Goal: Complete application form

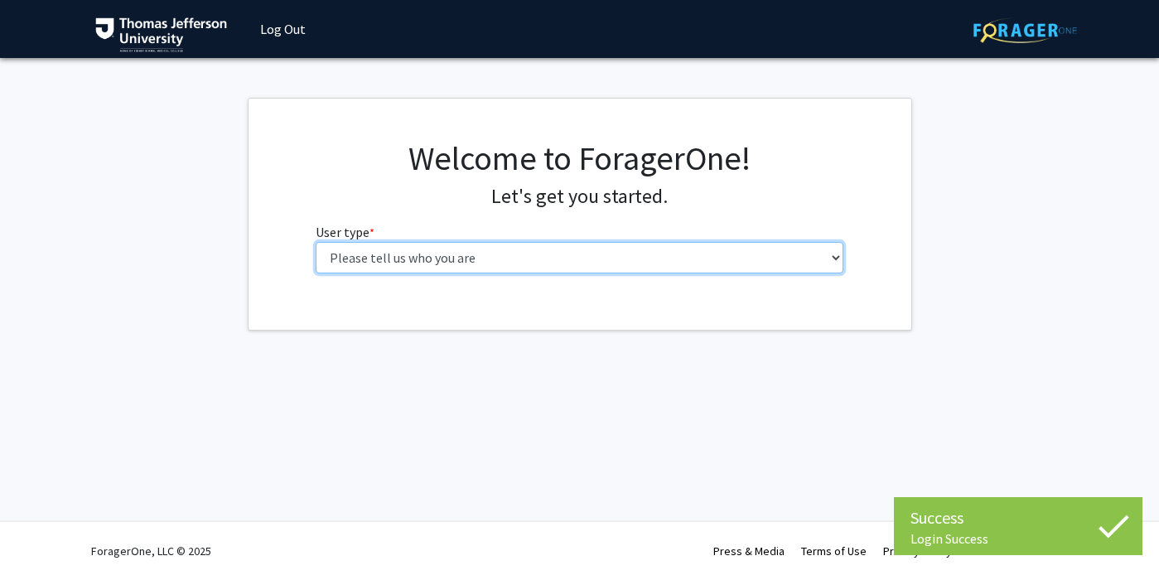
click at [436, 244] on select "Please tell us who you are Undergraduate Student Master's Student Doctoral Cand…" at bounding box center [580, 257] width 528 height 31
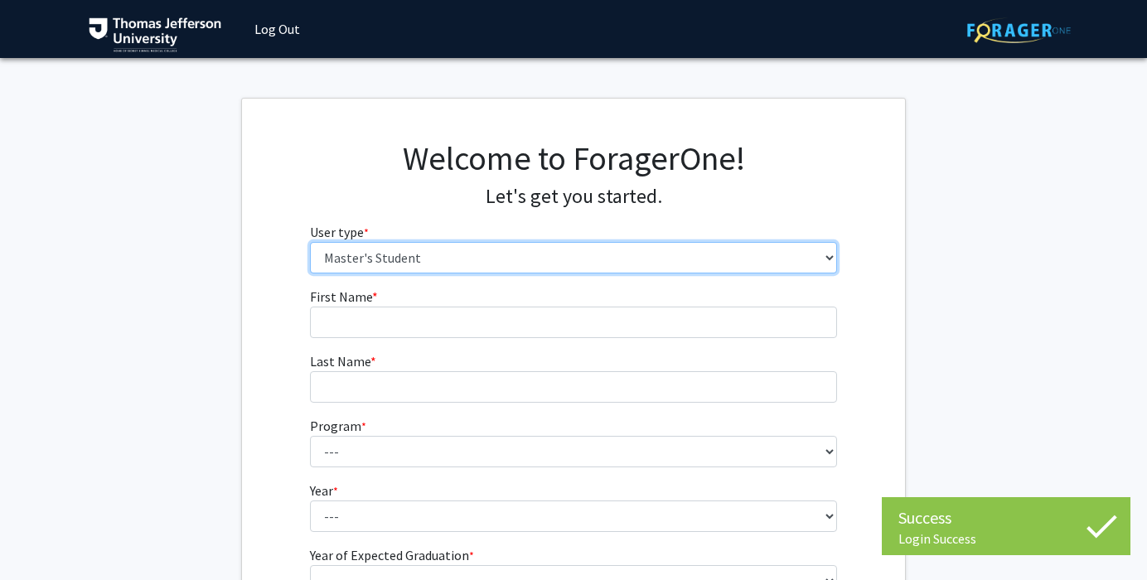
click at [425, 259] on select "Please tell us who you are Undergraduate Student Master's Student Doctoral Cand…" at bounding box center [574, 257] width 528 height 31
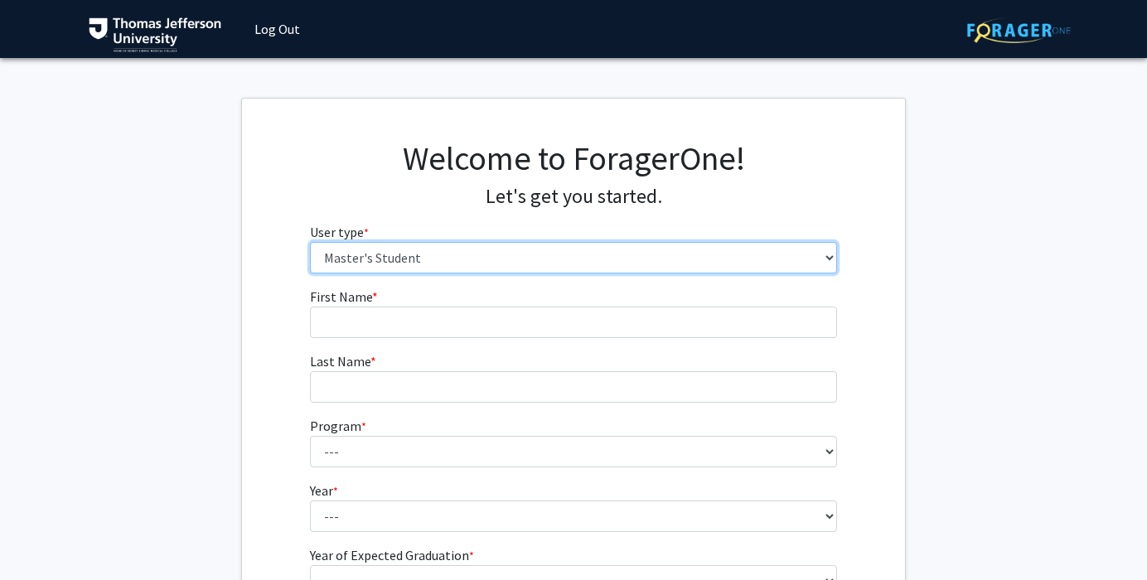
select select "3: doc"
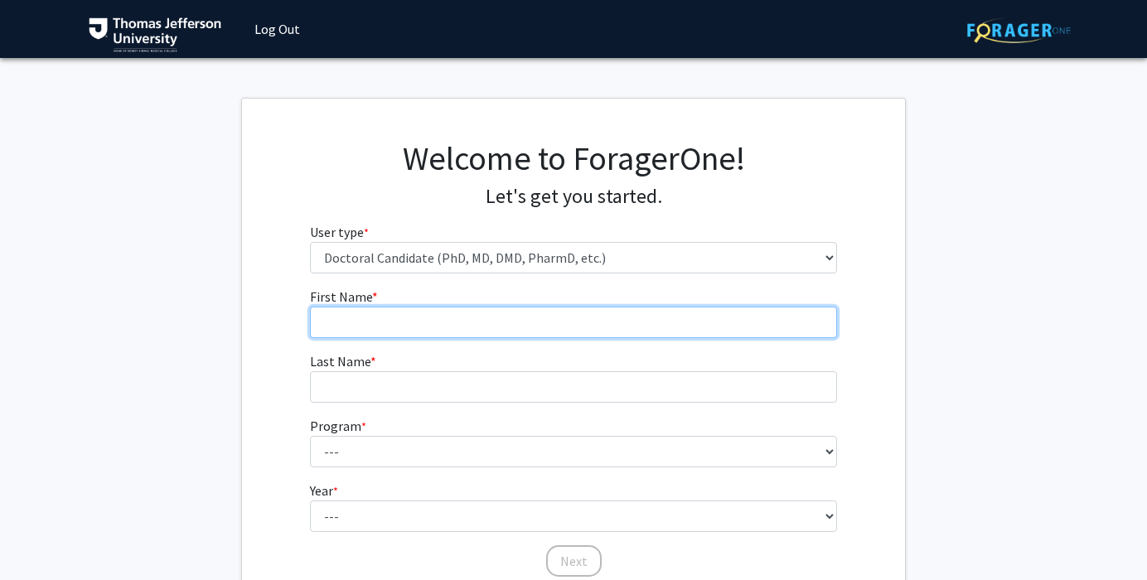
click at [446, 315] on input "First Name * required" at bounding box center [574, 322] width 528 height 31
type input "Caroline"
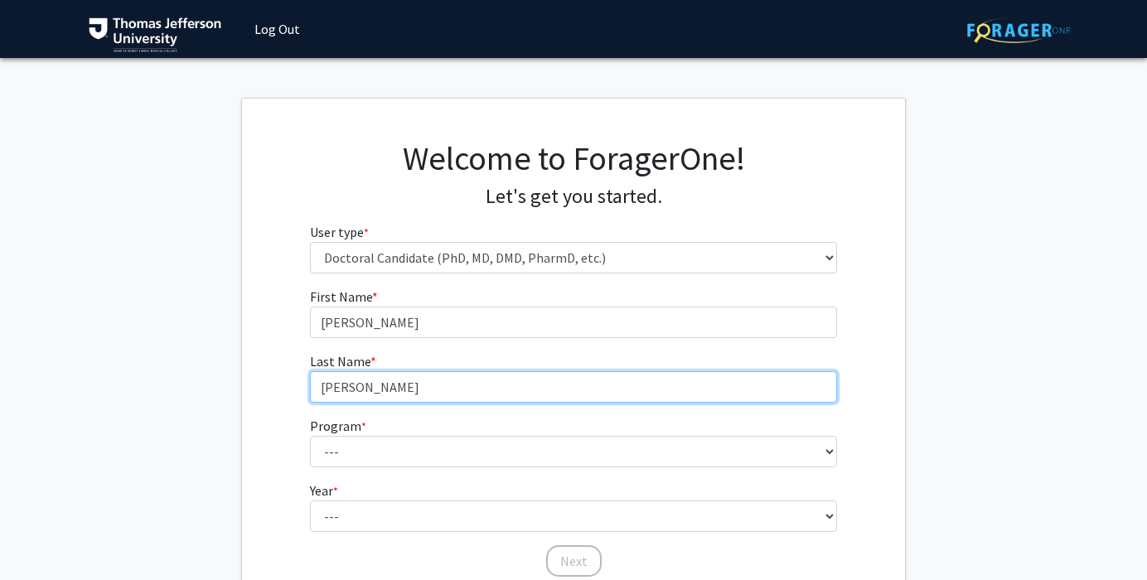
type input "Zack"
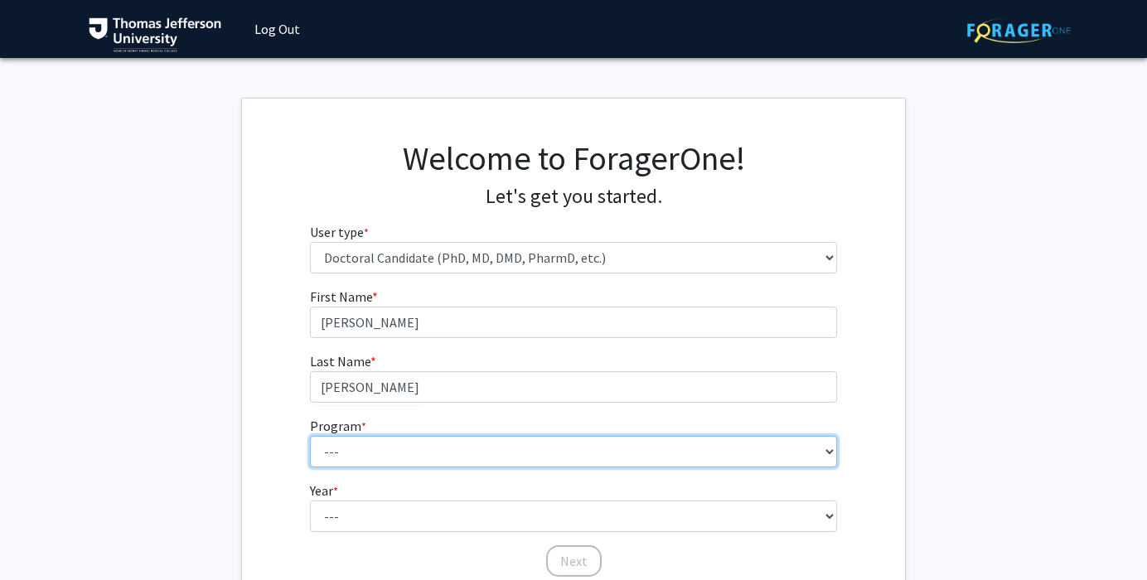
click at [348, 459] on select "--- Accelerated 3+3 BS in Health Sciences/Doctor of Occupational Therapy Accele…" at bounding box center [574, 451] width 528 height 31
select select "35: 815"
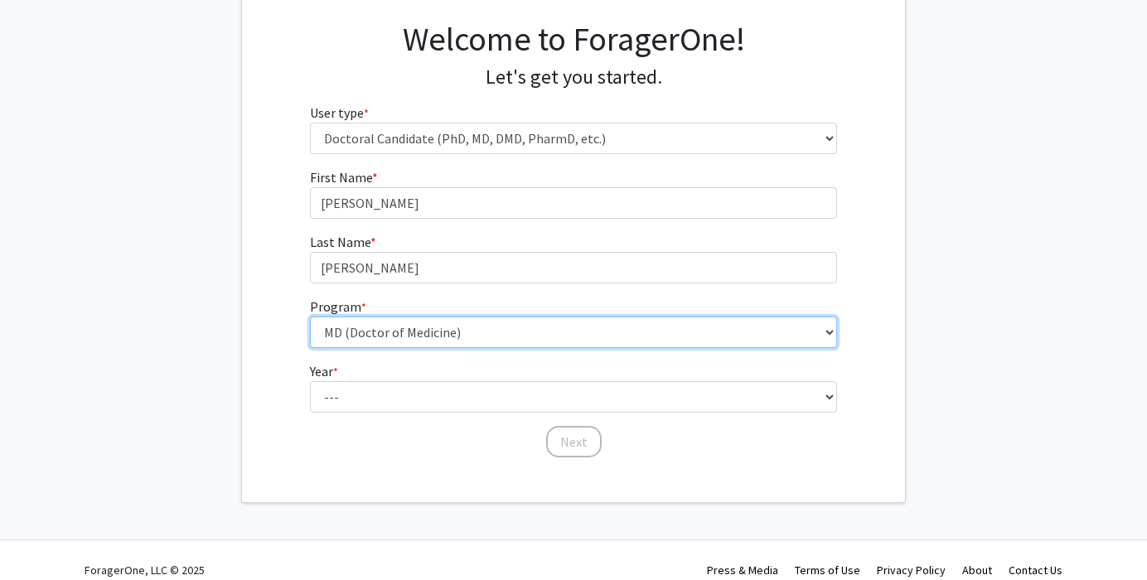
scroll to position [121, 0]
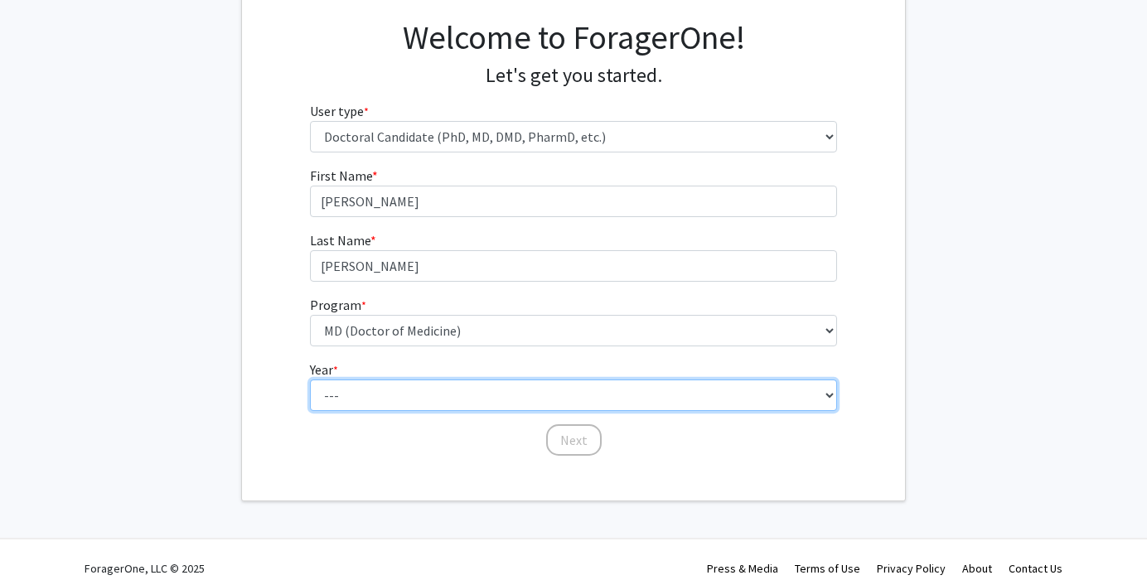
click at [452, 393] on select "--- First Year Second Year Third Year Fourth Year Fifth Year Sixth Year Seventh…" at bounding box center [574, 395] width 528 height 31
select select "1: first_year"
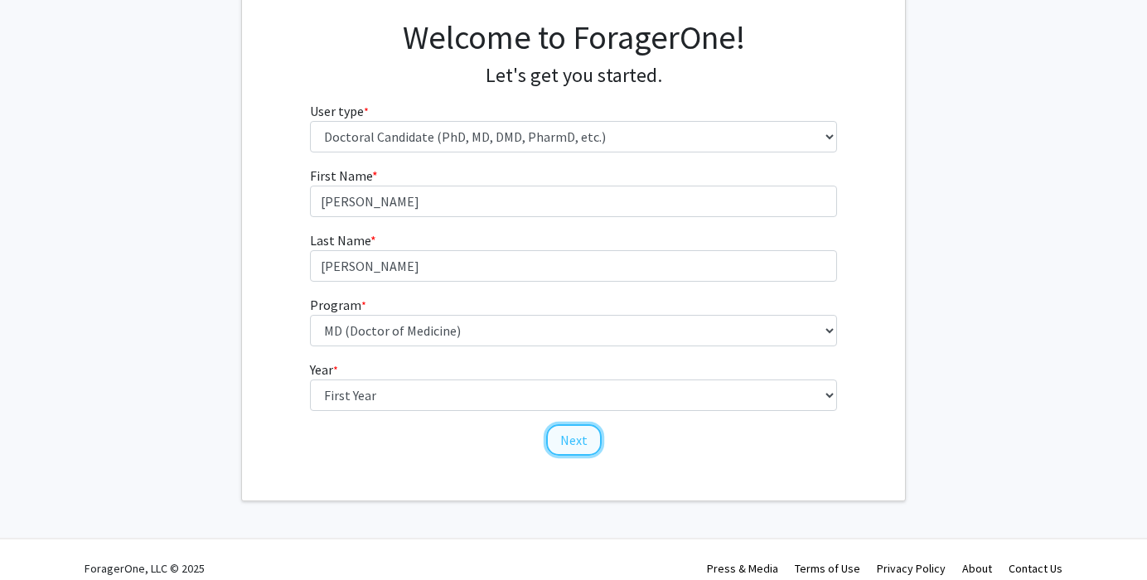
click at [575, 440] on button "Next" at bounding box center [574, 439] width 56 height 31
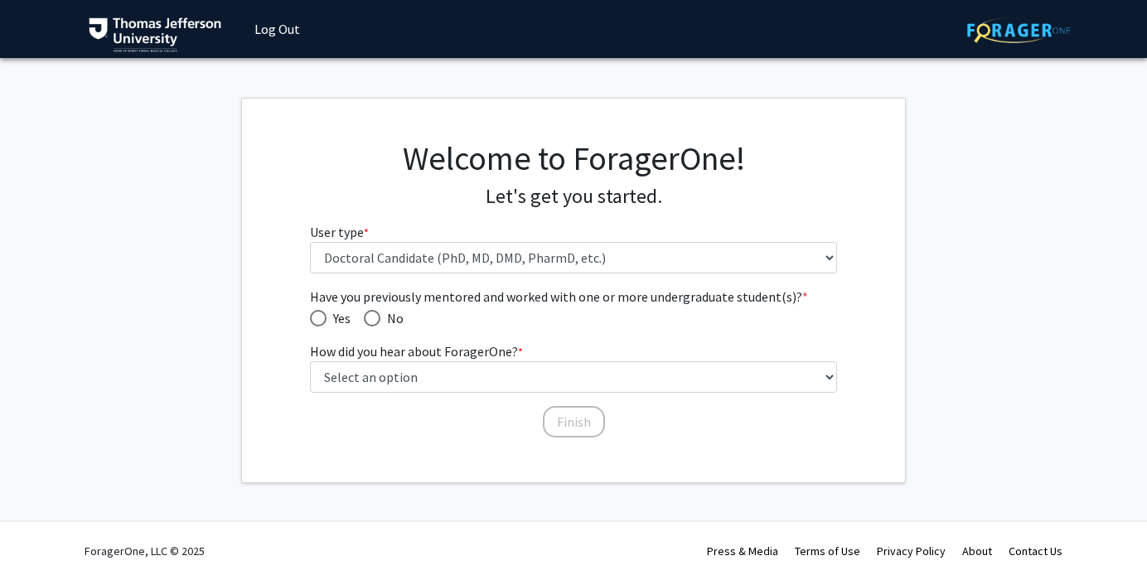
scroll to position [0, 0]
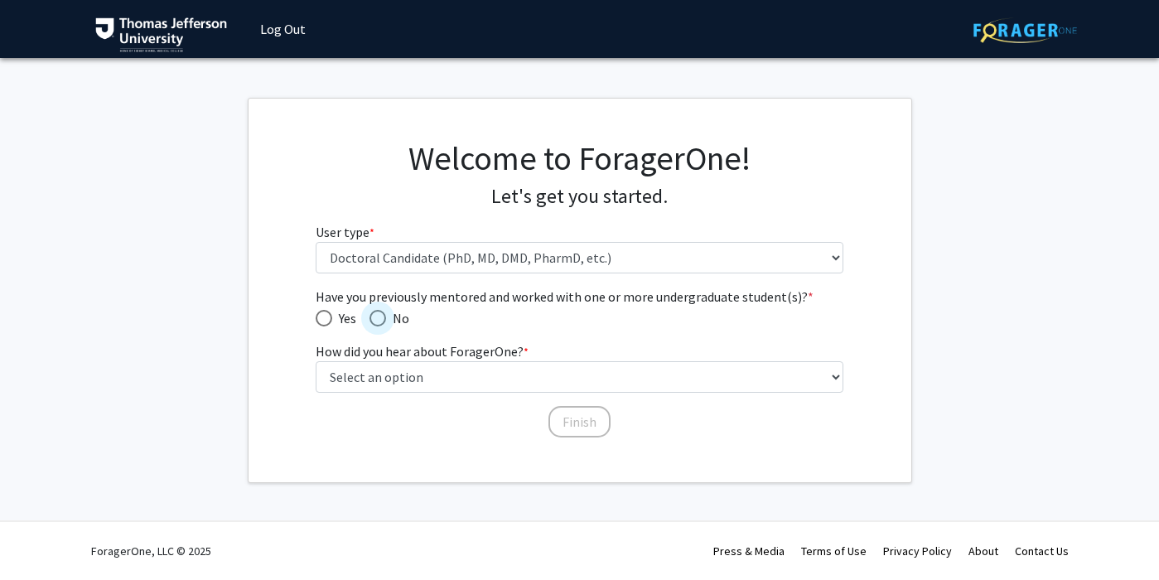
click at [389, 316] on span "No" at bounding box center [397, 318] width 23 height 20
click at [386, 316] on input "No" at bounding box center [378, 318] width 17 height 17
radio input "true"
click at [412, 360] on label "How did you hear about ForagerOne? * required" at bounding box center [422, 351] width 213 height 20
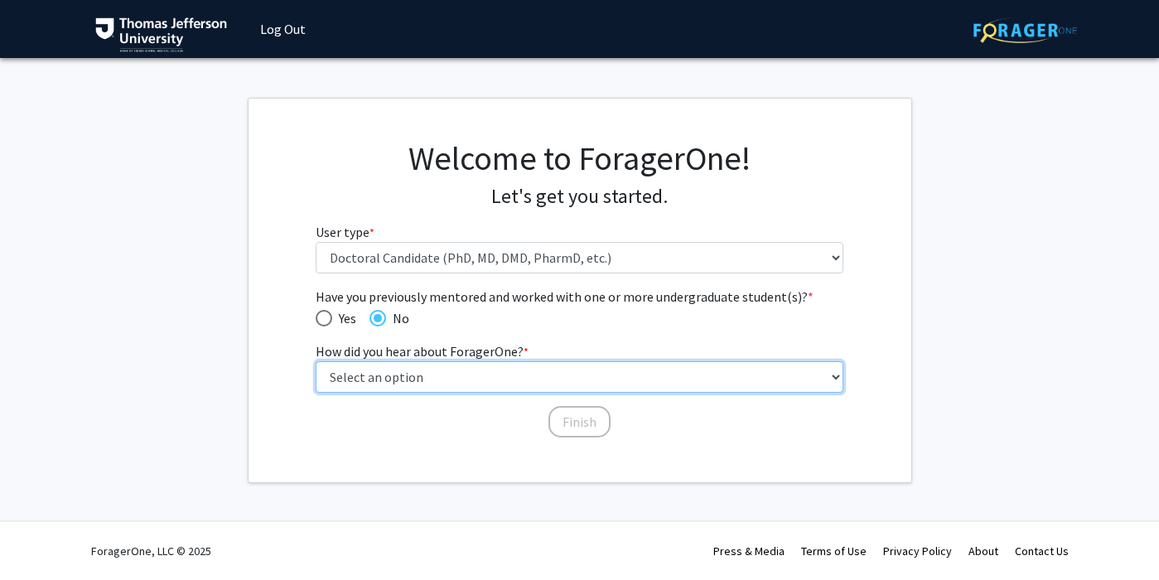
click at [412, 361] on select "Select an option Peer/student recommendation Faculty/staff recommendation Unive…" at bounding box center [580, 376] width 528 height 31
click at [415, 375] on select "Select an option Peer/student recommendation Faculty/staff recommendation Unive…" at bounding box center [580, 376] width 528 height 31
select select "2: faculty_recommendation"
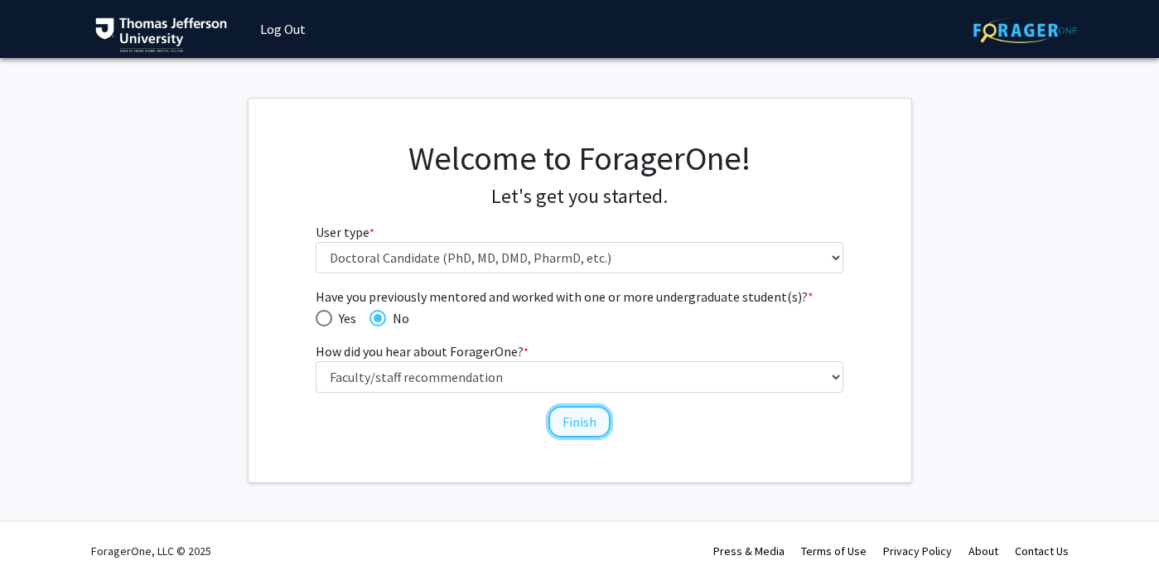
click at [582, 417] on button "Finish" at bounding box center [580, 421] width 62 height 31
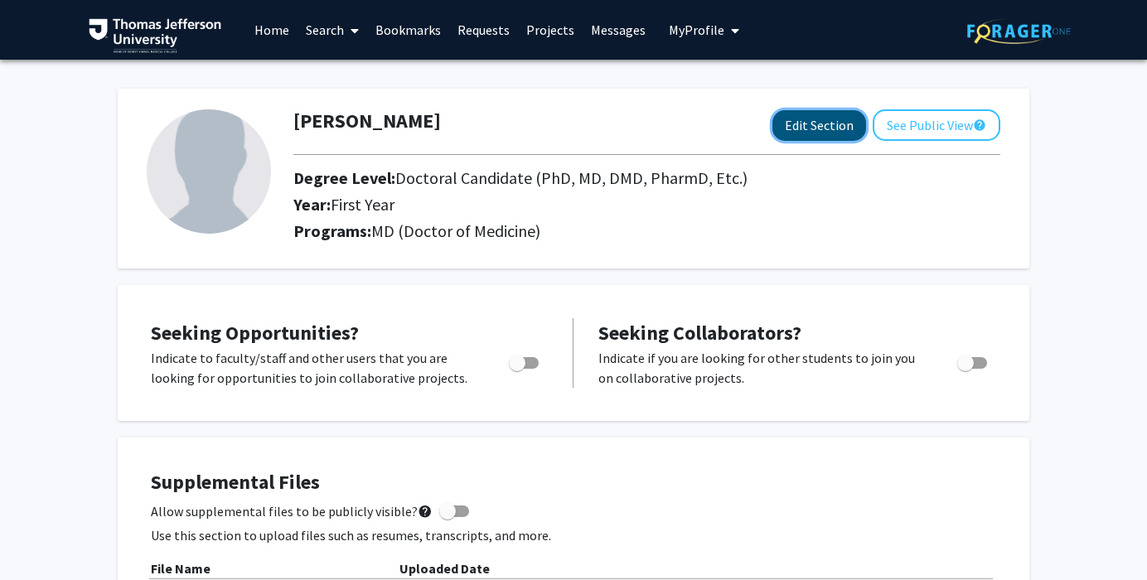
click at [805, 120] on button "Edit Section" at bounding box center [819, 125] width 94 height 31
select select "first_year"
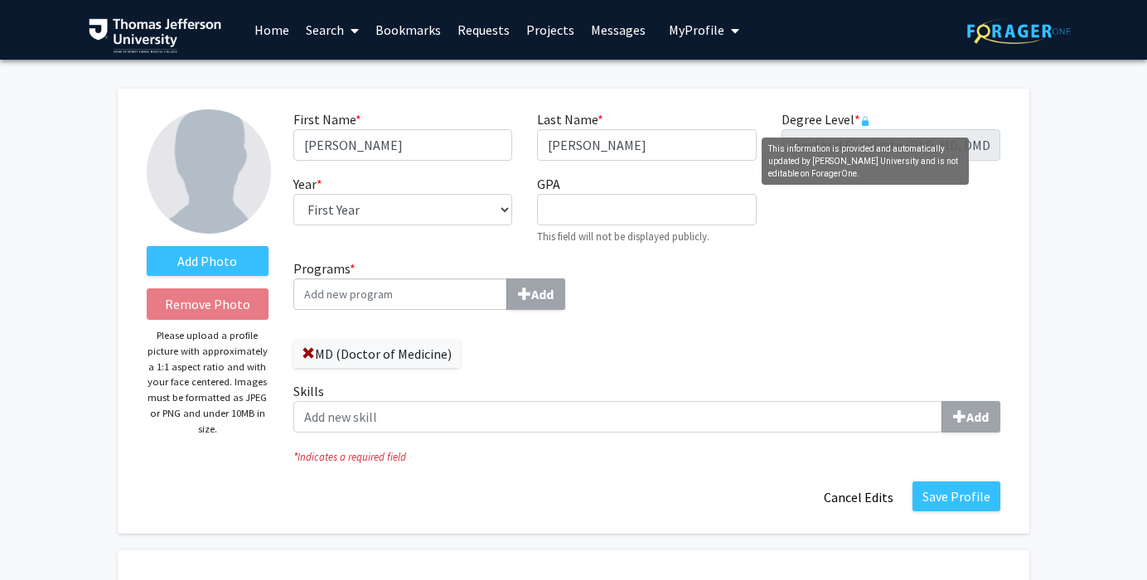
click at [865, 118] on icon "This information is provided and automatically updated by Thomas Jefferson Univ…" at bounding box center [865, 121] width 10 height 10
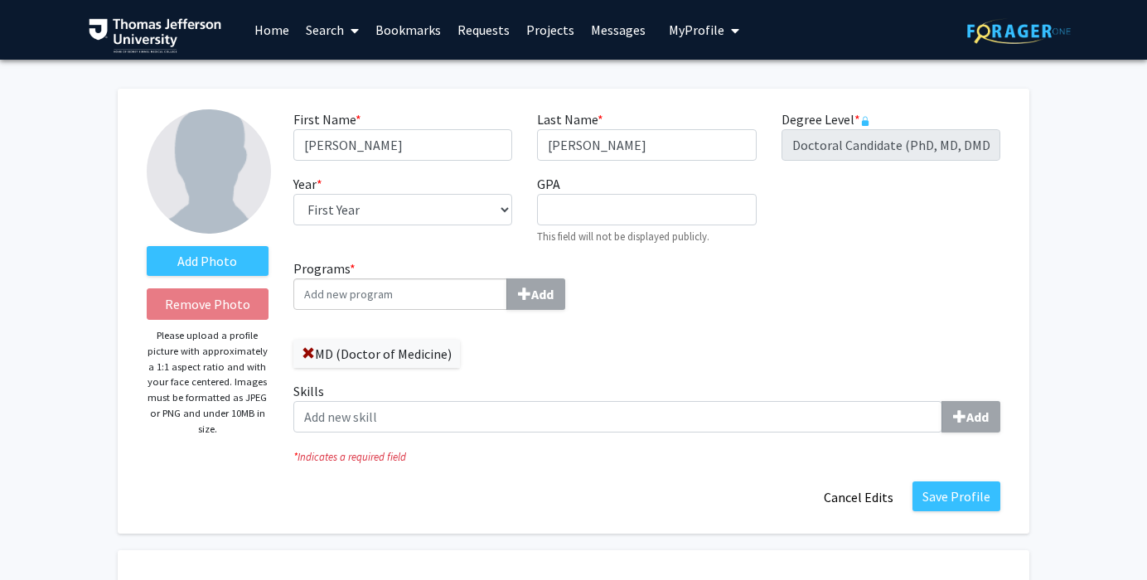
click at [952, 238] on div "First Name * required Caroline Last Name * required Zack Degree Level * require…" at bounding box center [647, 183] width 732 height 149
click at [954, 495] on button "Save Profile" at bounding box center [956, 496] width 88 height 30
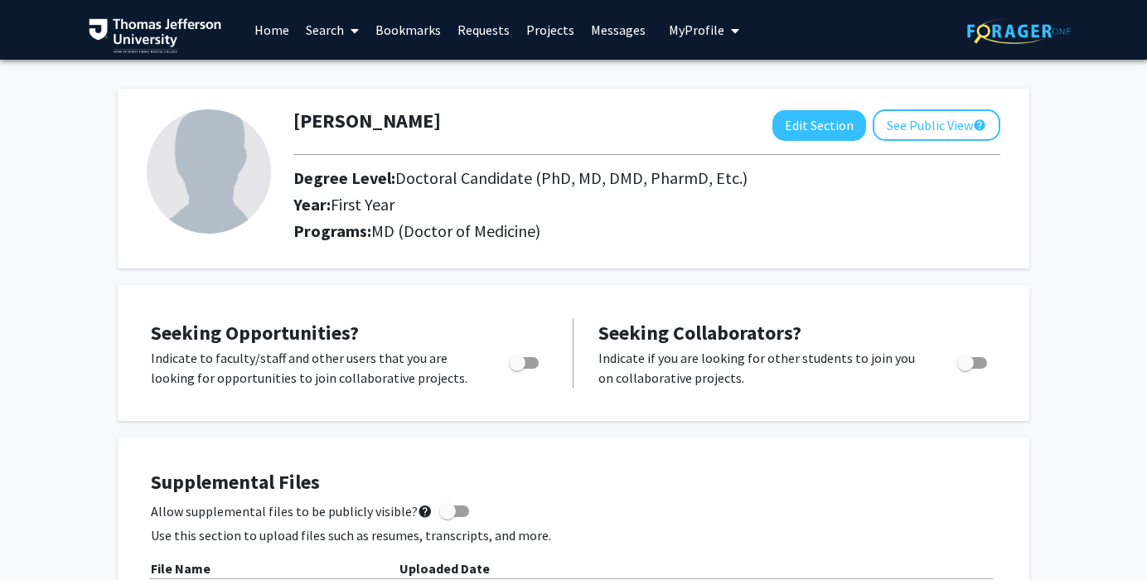
click at [541, 22] on link "Projects" at bounding box center [550, 30] width 65 height 58
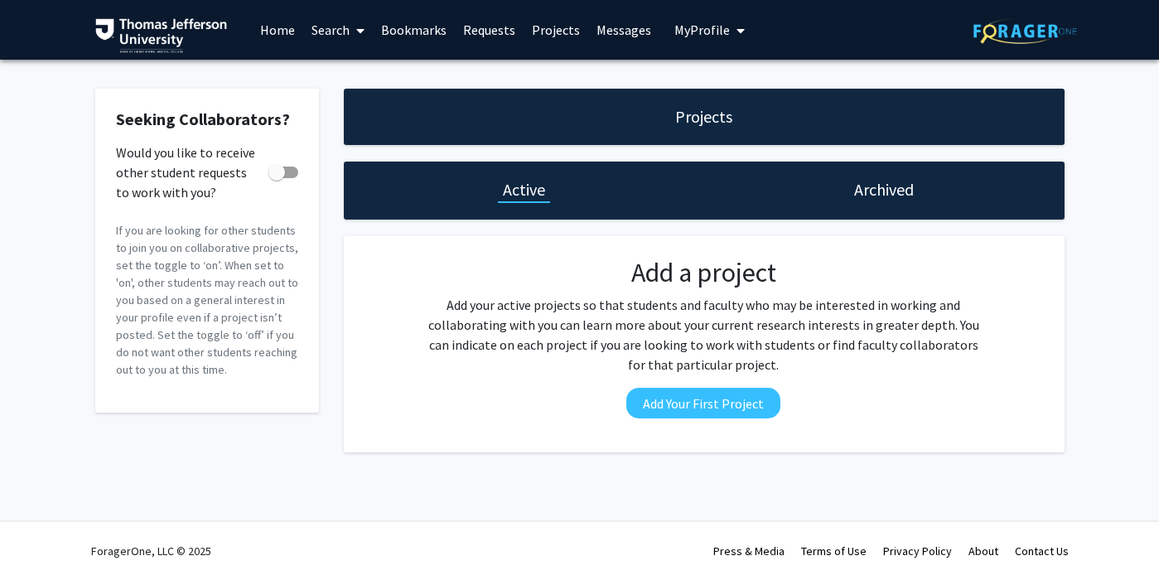
click at [328, 33] on link "Search" at bounding box center [338, 30] width 70 height 58
click at [340, 75] on span "Faculty/Staff" at bounding box center [364, 76] width 122 height 33
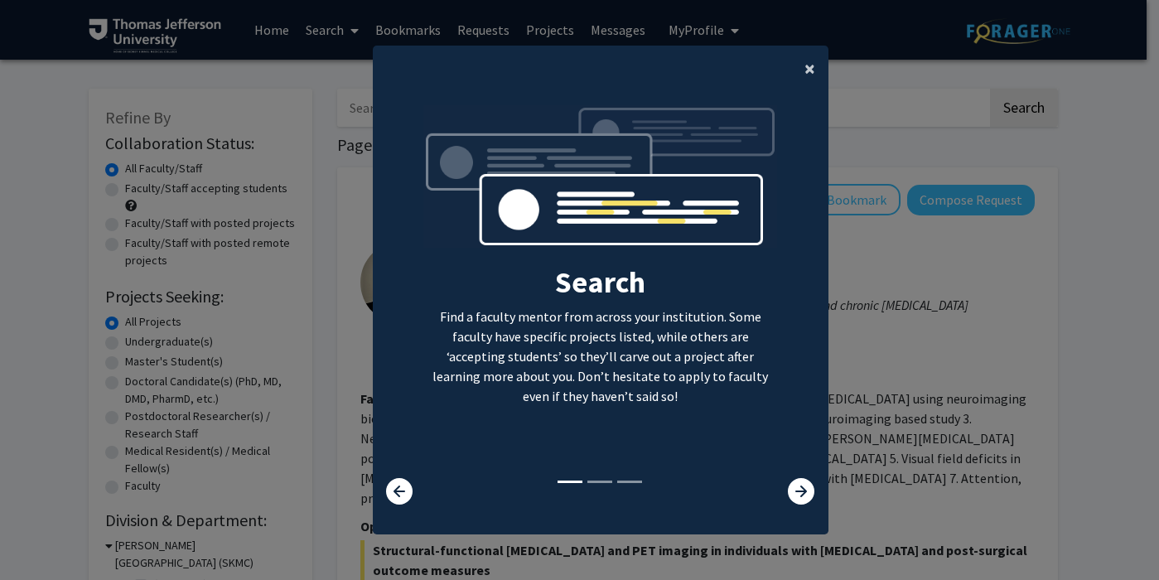
click at [805, 67] on span "×" at bounding box center [810, 69] width 11 height 26
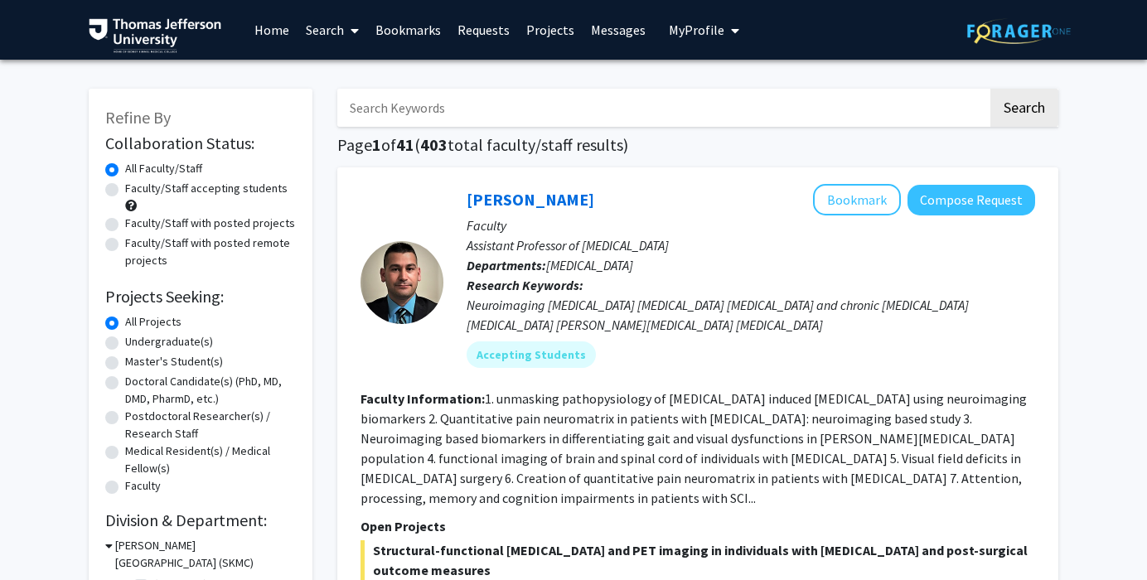
click at [125, 378] on label "Doctoral Candidate(s) (PhD, MD, DMD, PharmD, etc.)" at bounding box center [210, 390] width 171 height 35
click at [125, 378] on input "Doctoral Candidate(s) (PhD, MD, DMD, PharmD, etc.)" at bounding box center [130, 378] width 11 height 11
radio input "true"
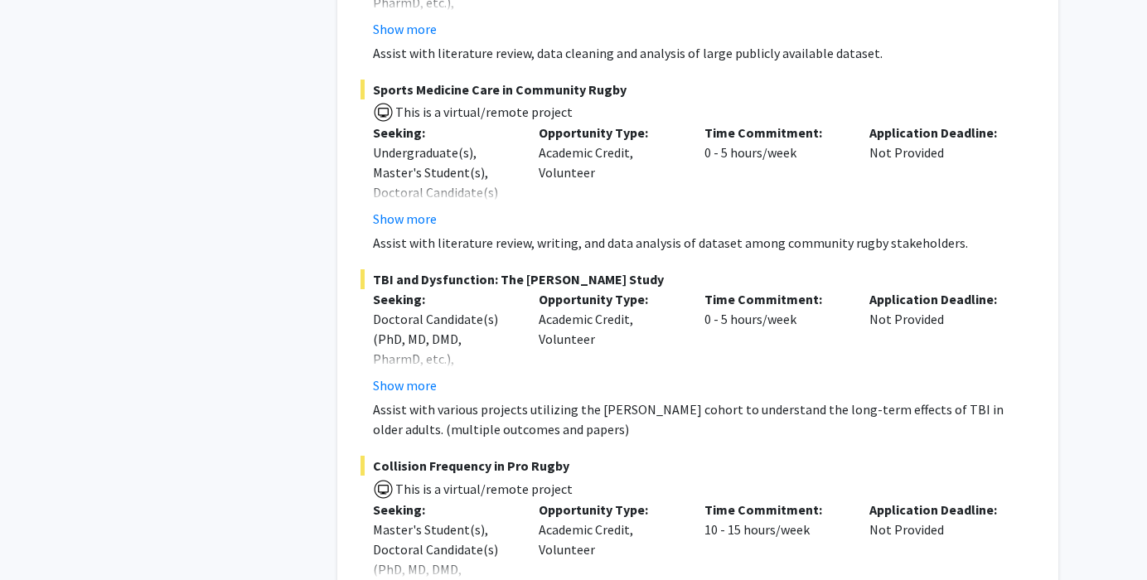
scroll to position [9988, 0]
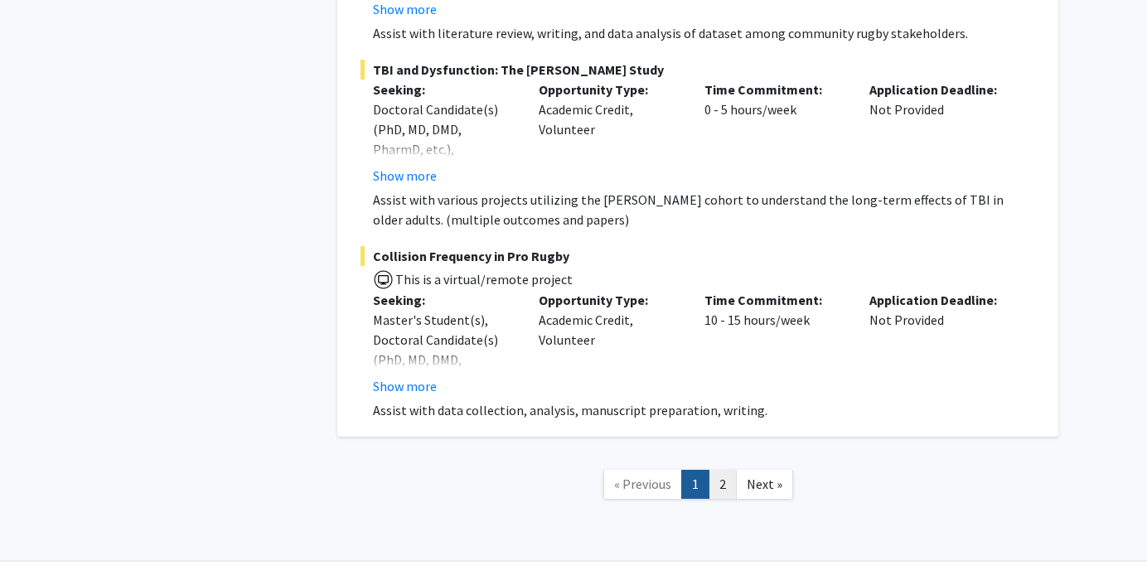
click at [725, 470] on link "2" at bounding box center [722, 484] width 28 height 29
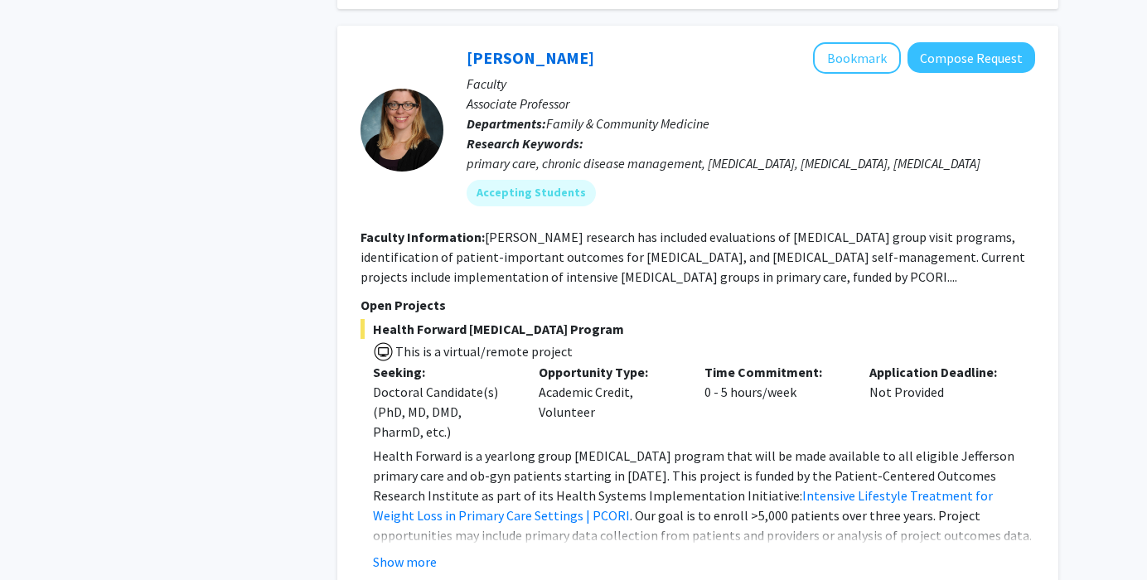
scroll to position [3932, 0]
